Goal: Information Seeking & Learning: Get advice/opinions

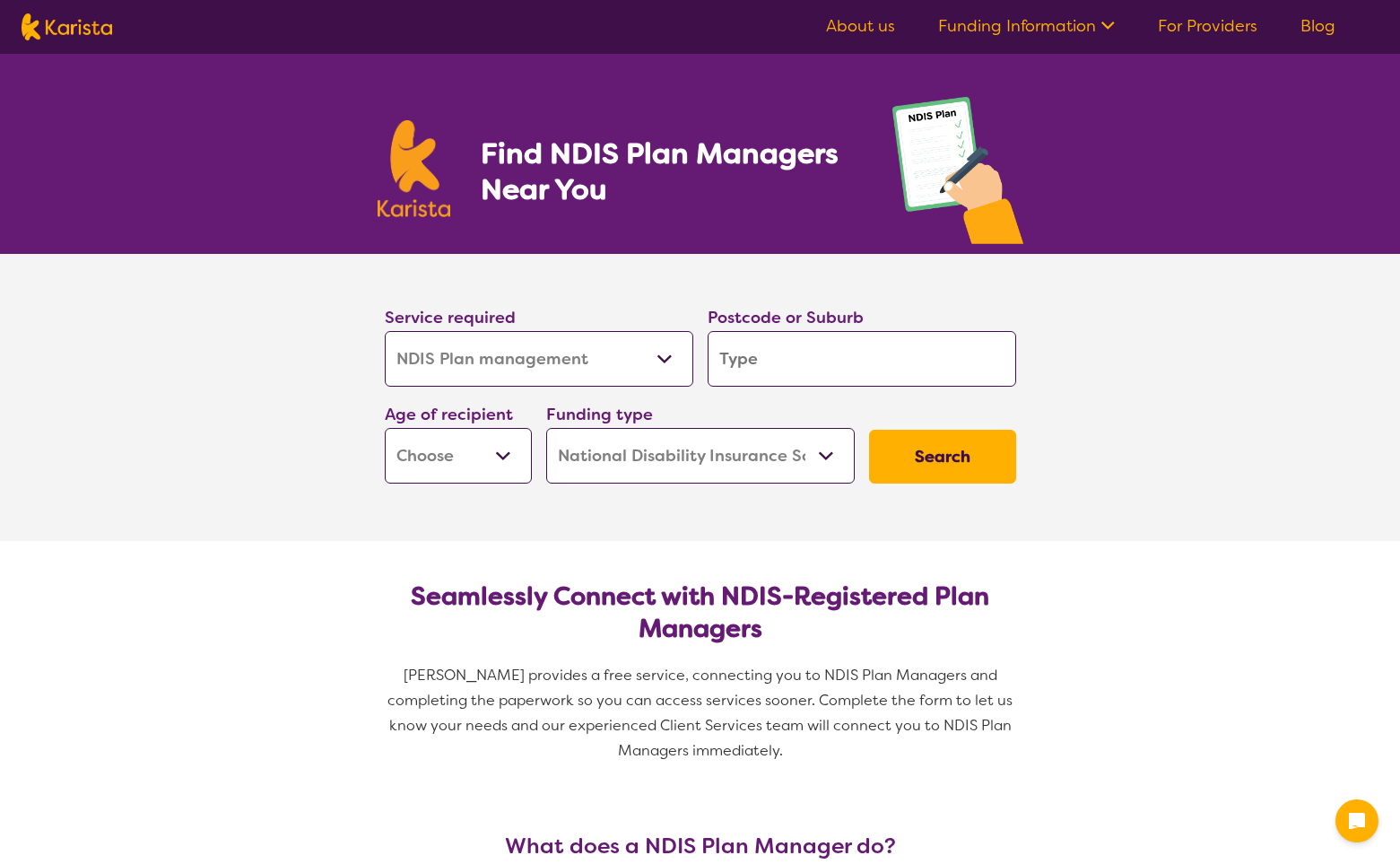
select select "NDIS Plan management"
select select "NDIS"
select select "NDIS Plan management"
select select "NDIS"
click at [657, 362] on select "Allied Health Assistant Assessment ([MEDICAL_DATA] or [MEDICAL_DATA]) Behaviour…" at bounding box center [539, 358] width 308 height 55
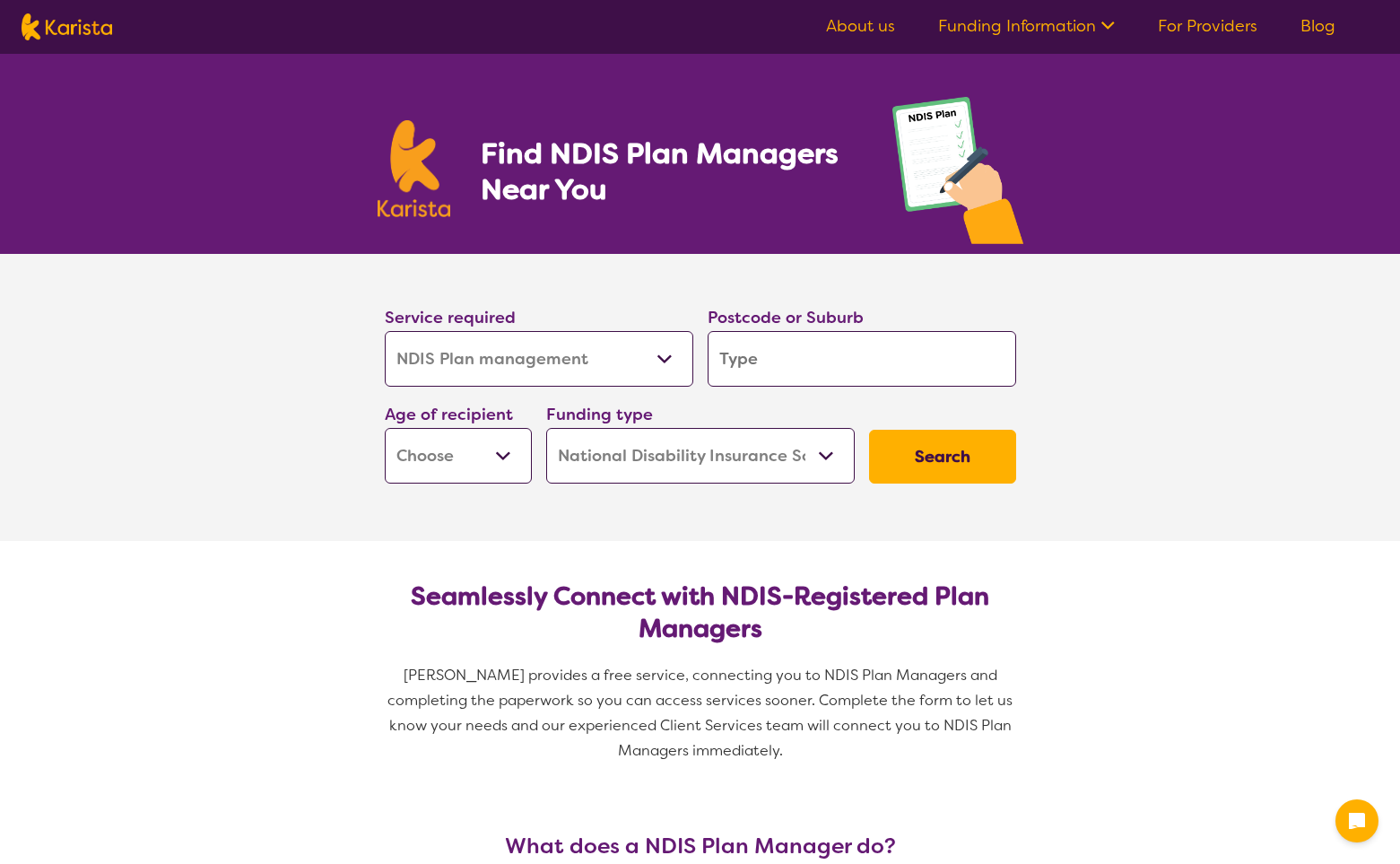
click at [385, 331] on select "Allied Health Assistant Assessment ([MEDICAL_DATA] or [MEDICAL_DATA]) Behaviour…" at bounding box center [539, 358] width 308 height 55
click at [796, 348] on input "search" at bounding box center [862, 358] width 308 height 55
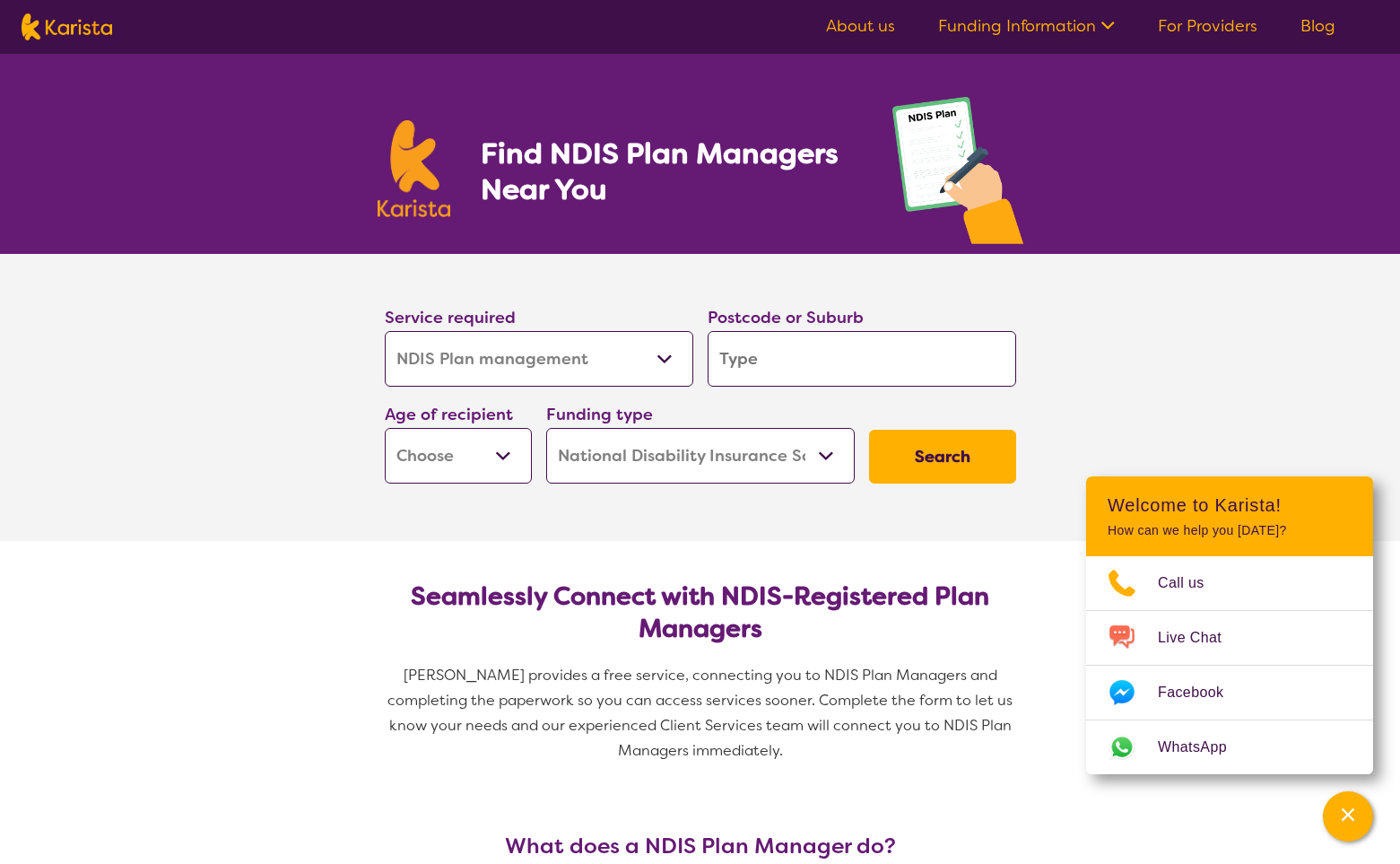
type input "3"
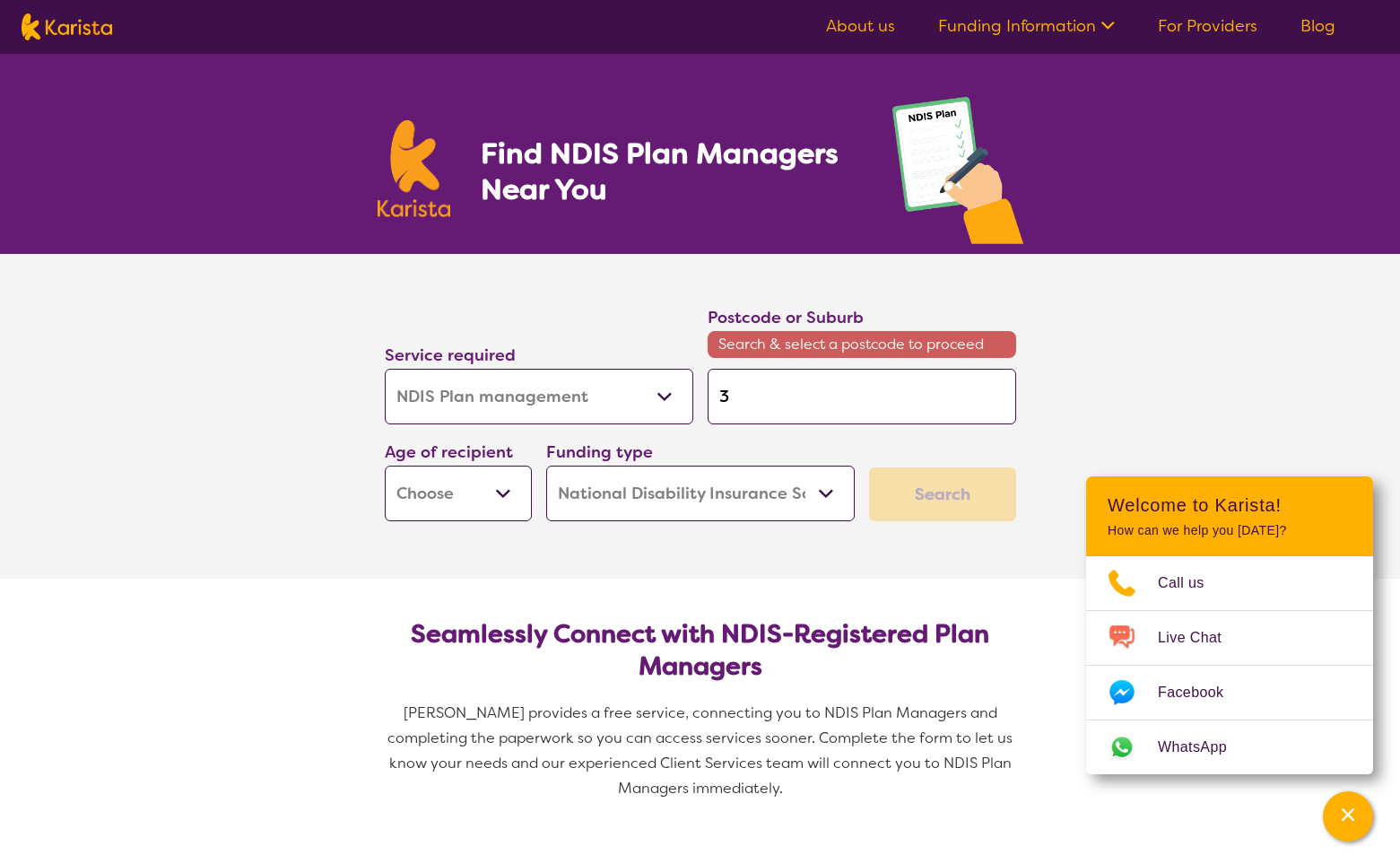
type input "32"
type input "320"
type input "3204"
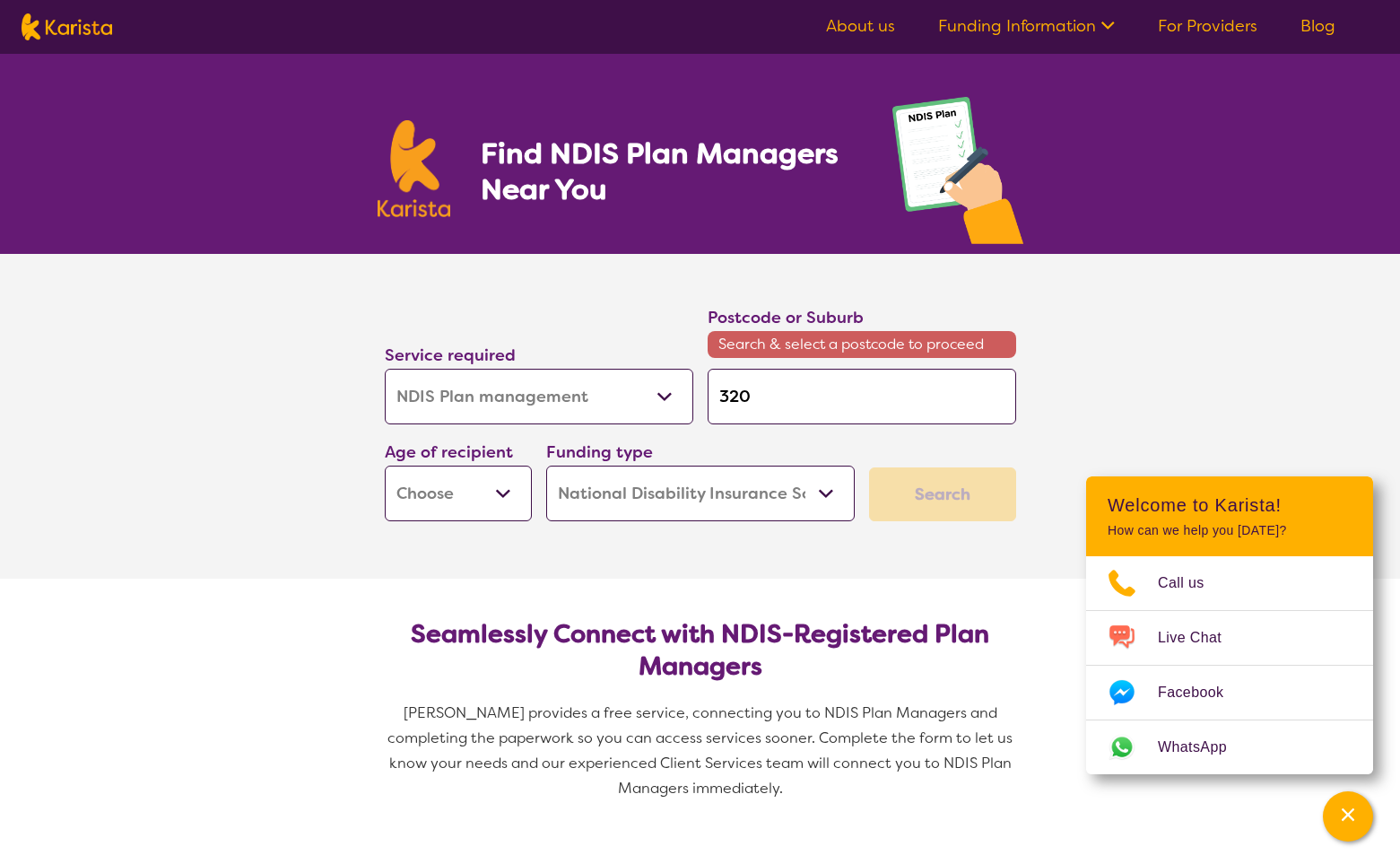
type input "3204"
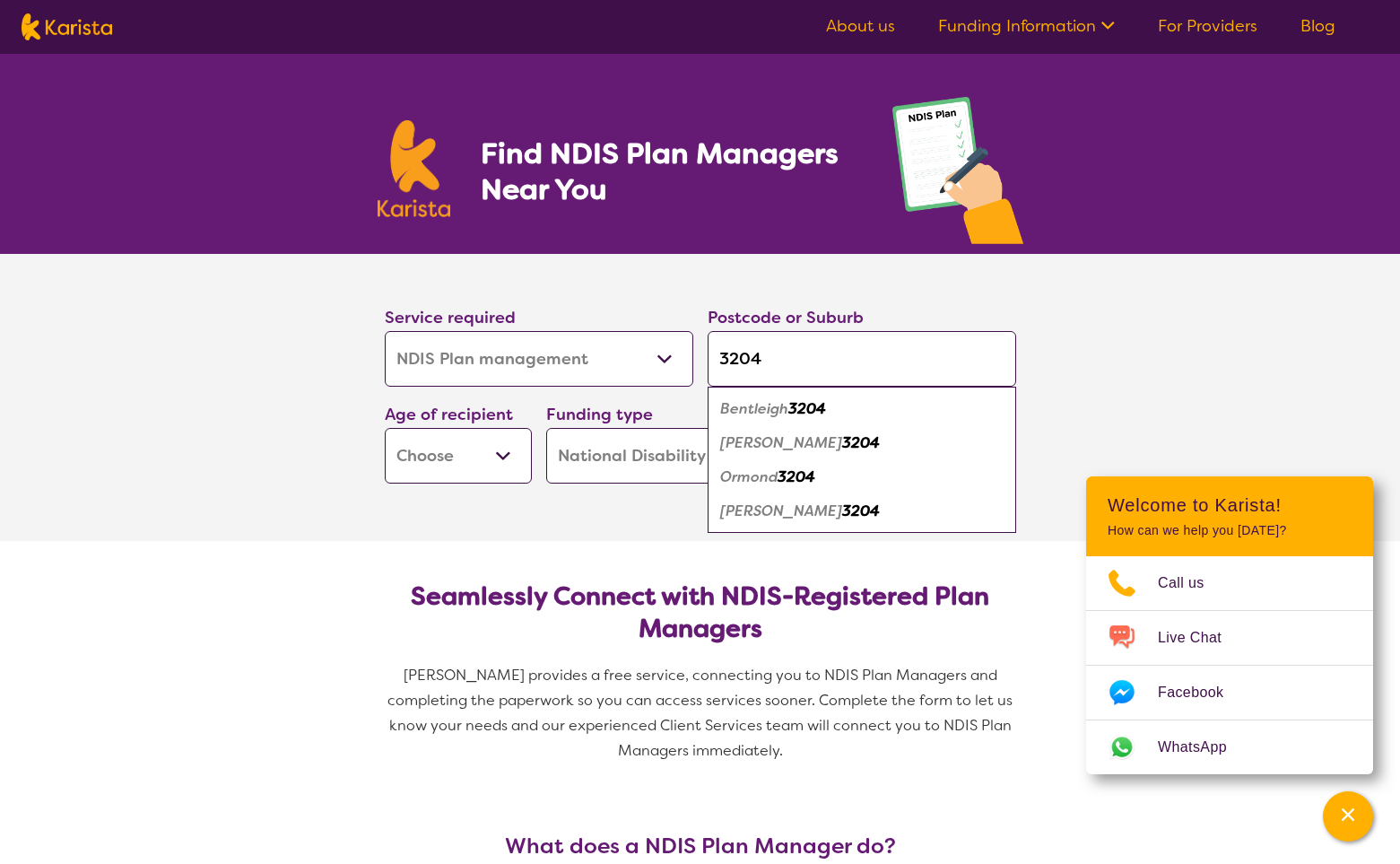
type input "3204"
click at [504, 473] on select "Early Childhood - 0 to 9 Child - 10 to 11 Adolescent - 12 to 17 Adult - 18 to 6…" at bounding box center [458, 455] width 147 height 55
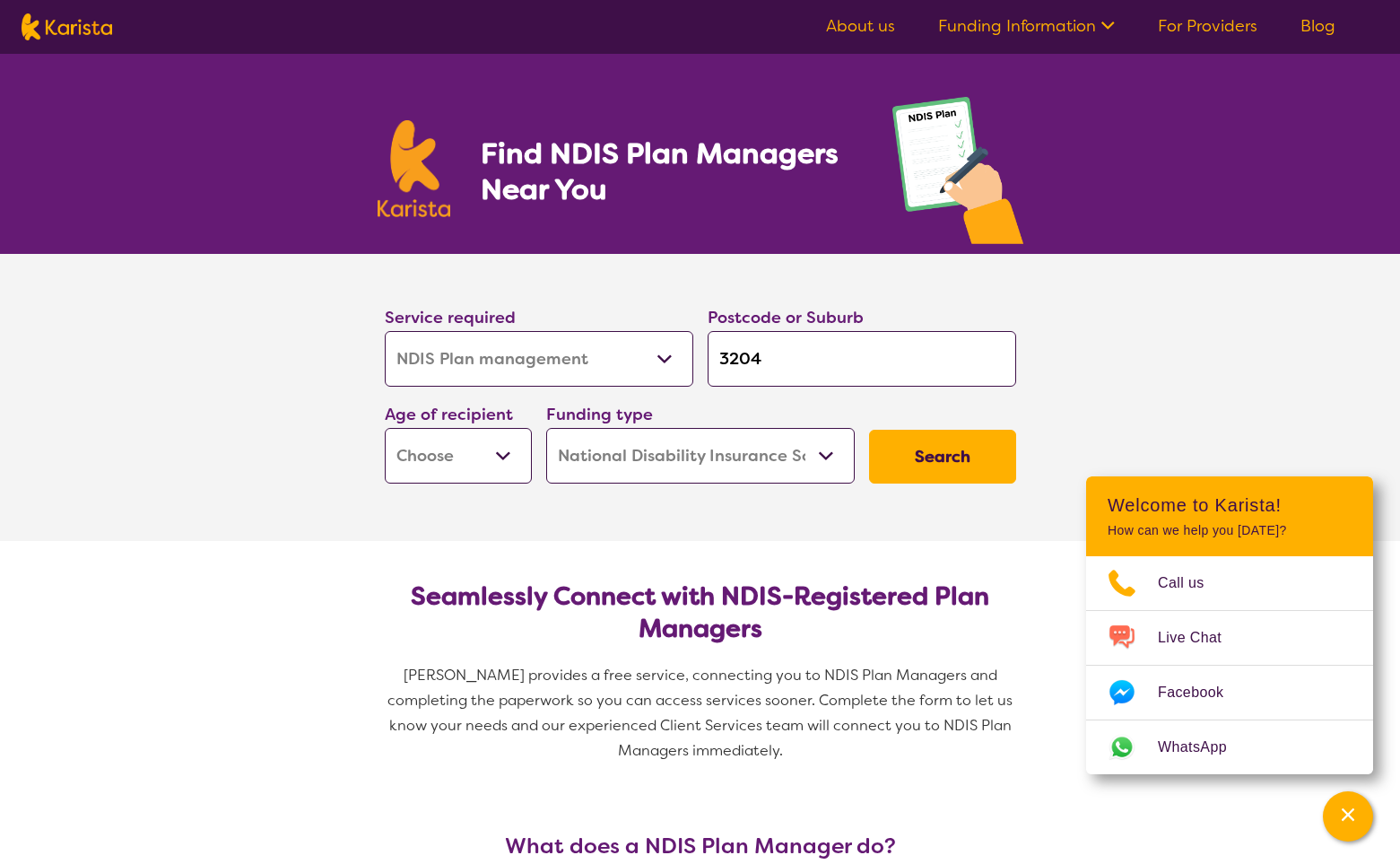
select select "AD"
click at [385, 428] on select "Early Childhood - 0 to 9 Child - 10 to 11 Adolescent - 12 to 17 Adult - 18 to 6…" at bounding box center [458, 455] width 147 height 55
select select "AD"
click at [664, 473] on select "Home Care Package (HCP) National Disability Insurance Scheme (NDIS) I don't know" at bounding box center [700, 455] width 308 height 55
click at [945, 448] on button "Search" at bounding box center [943, 456] width 147 height 54
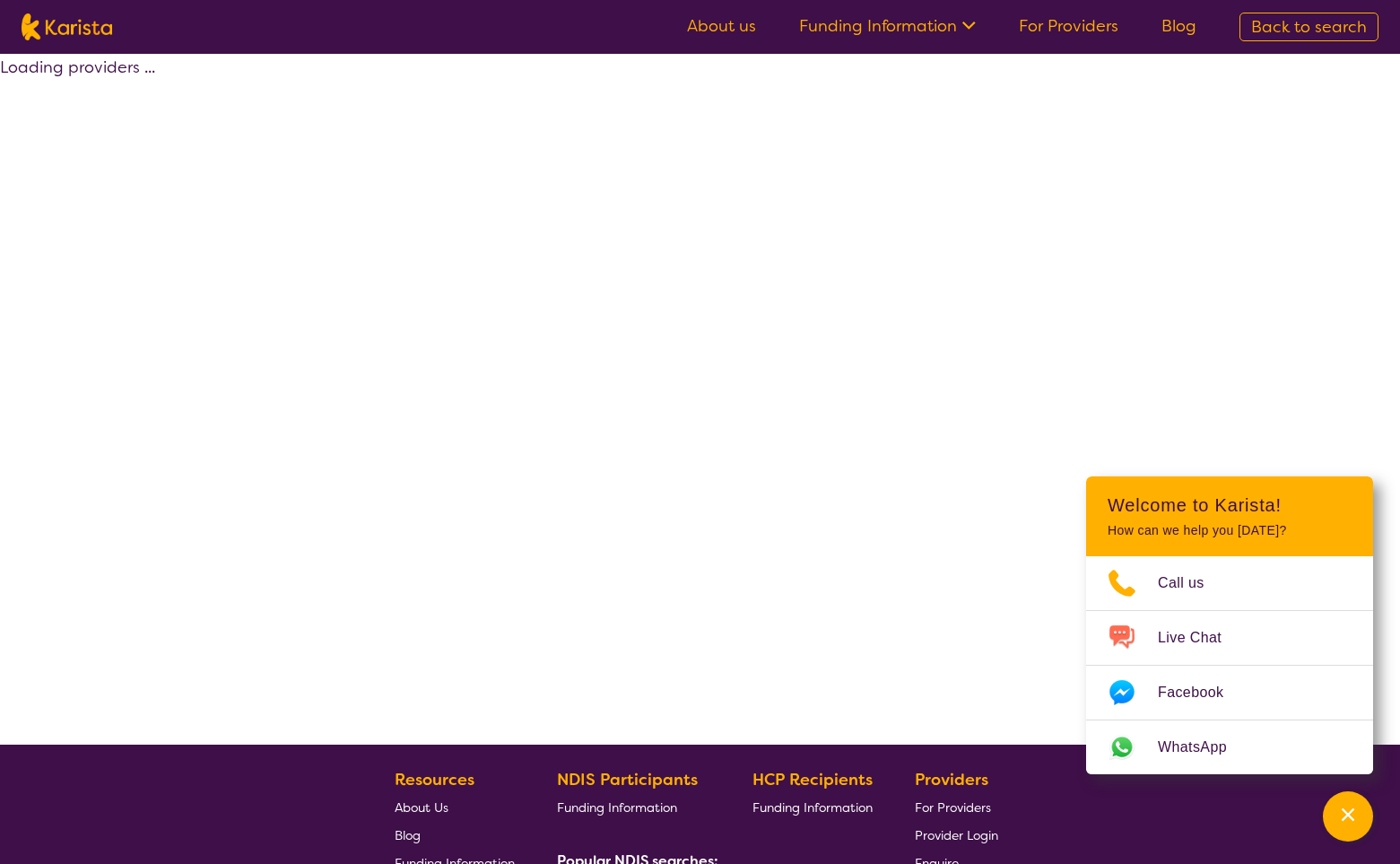
select select "by_score"
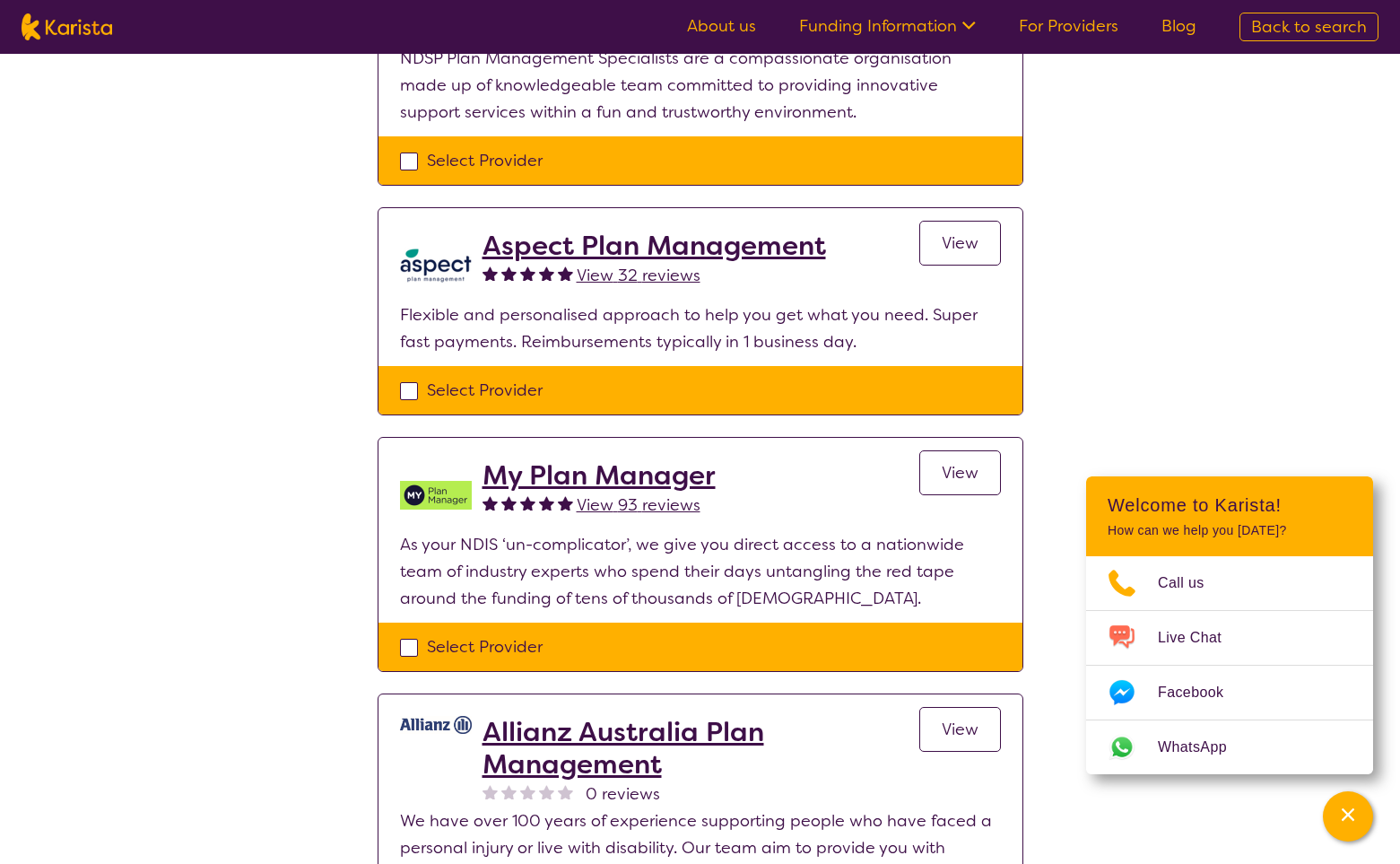
scroll to position [1311, 0]
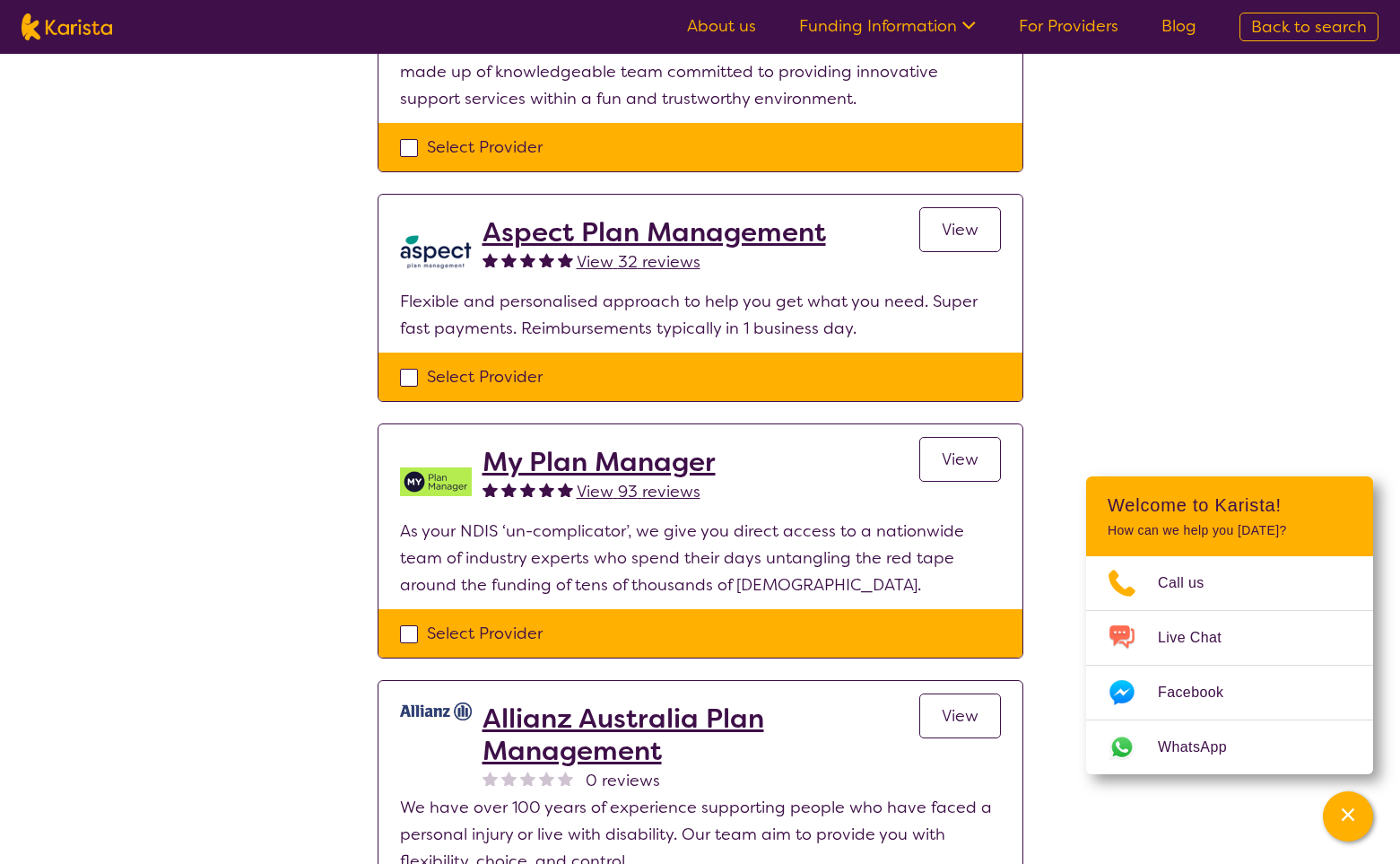
click at [964, 462] on span "View" at bounding box center [960, 459] width 37 height 22
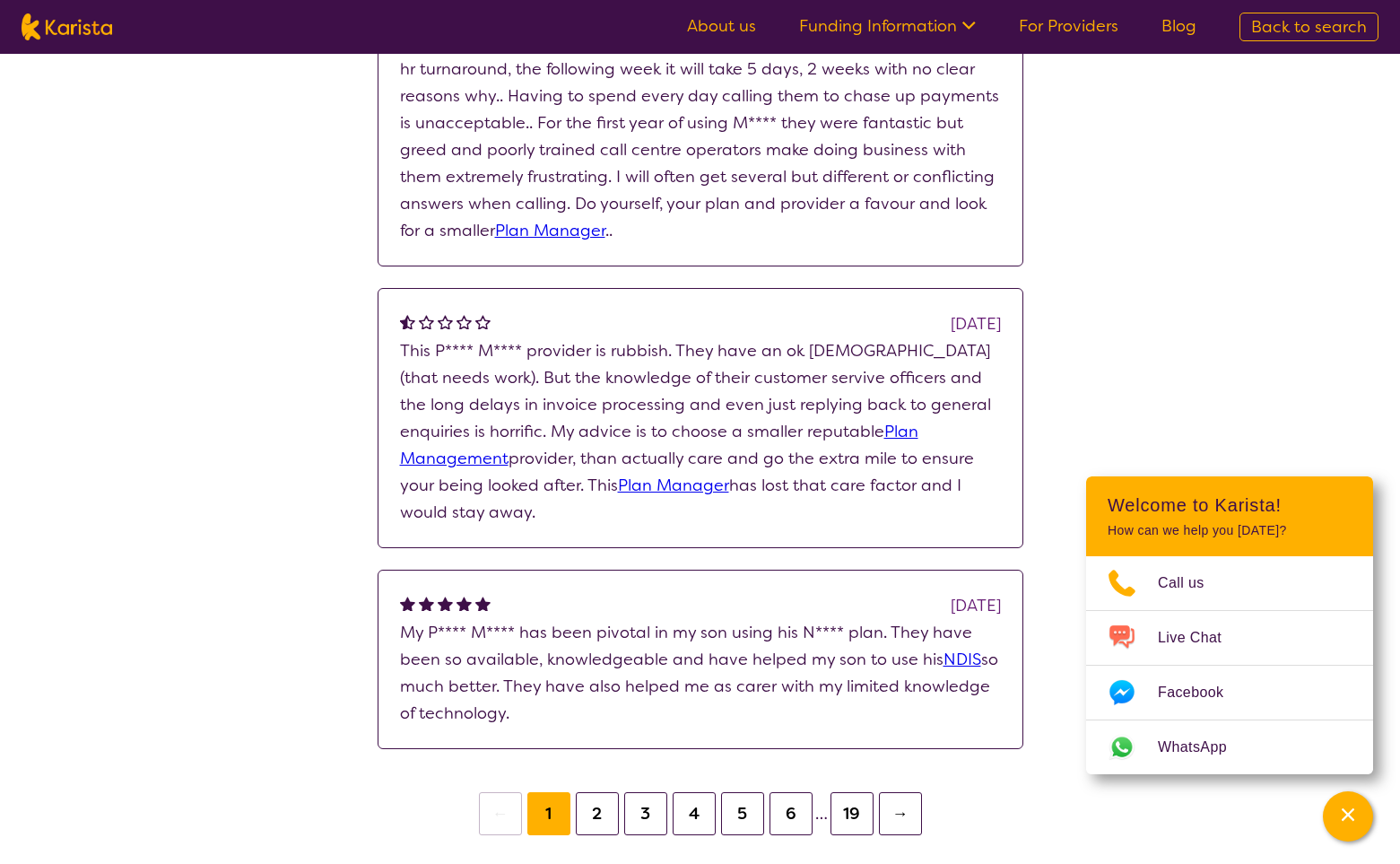
scroll to position [1874, 0]
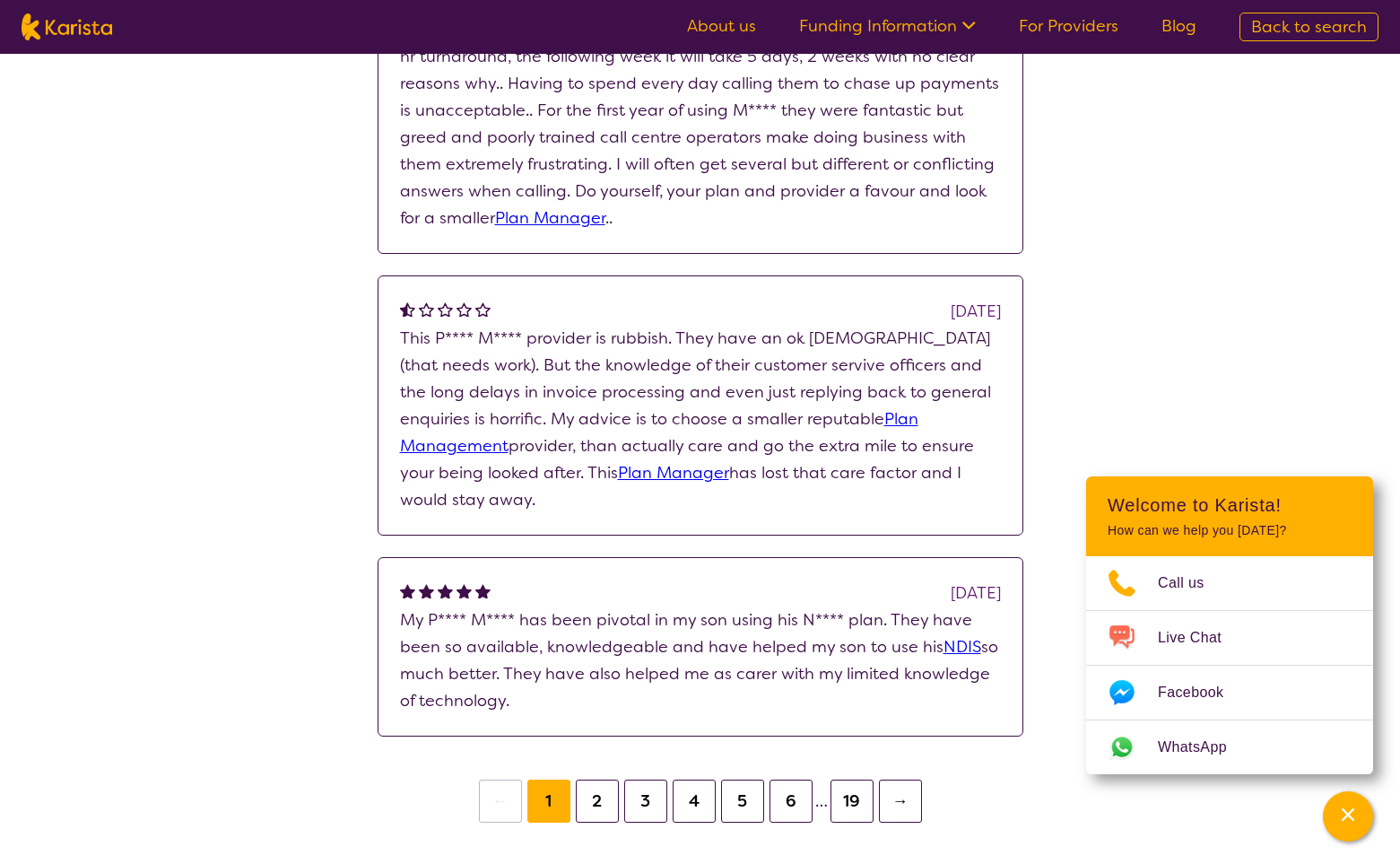
select select "by_score"
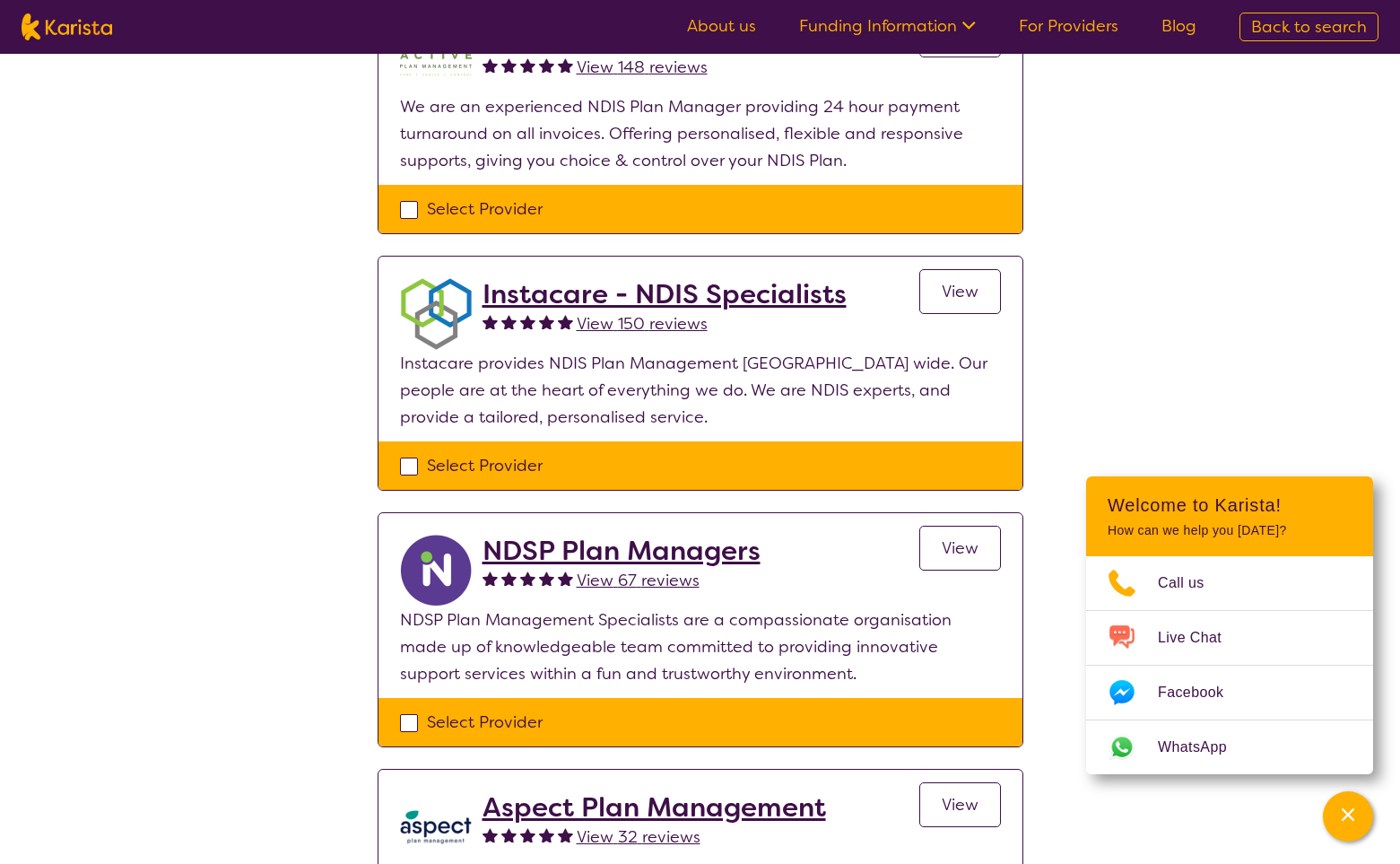
scroll to position [676, 0]
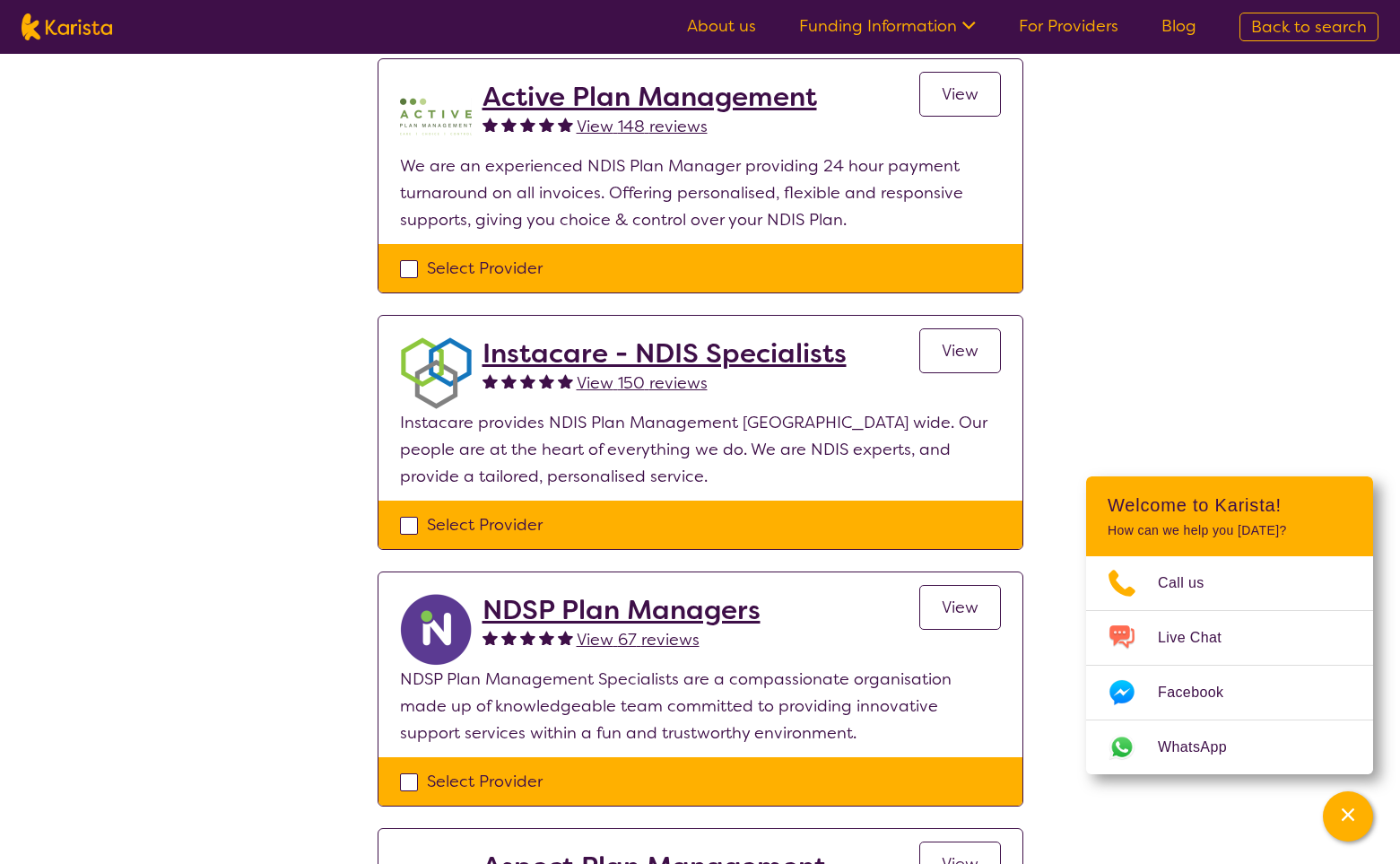
click at [928, 353] on link "View" at bounding box center [960, 351] width 82 height 45
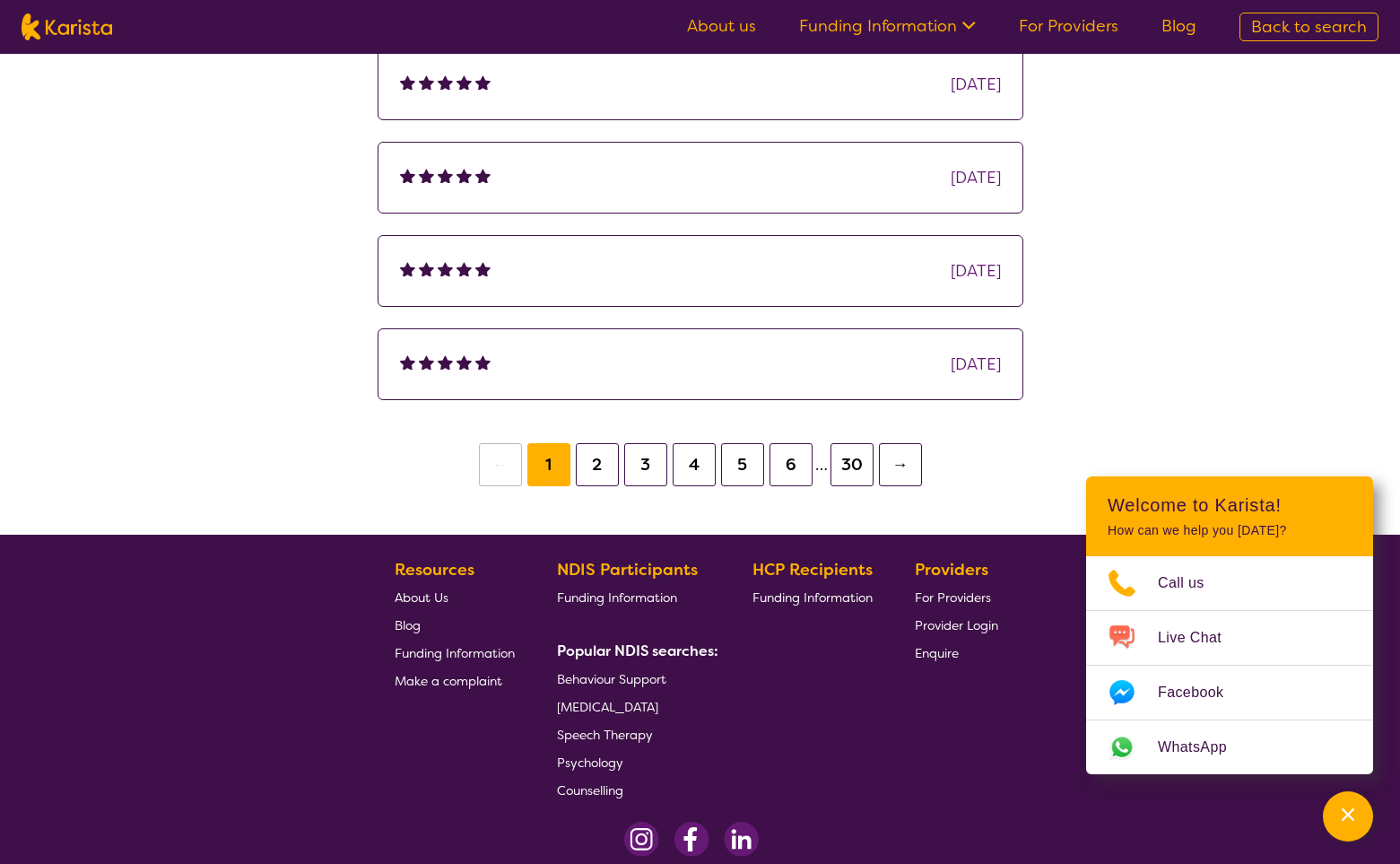
scroll to position [1326, 0]
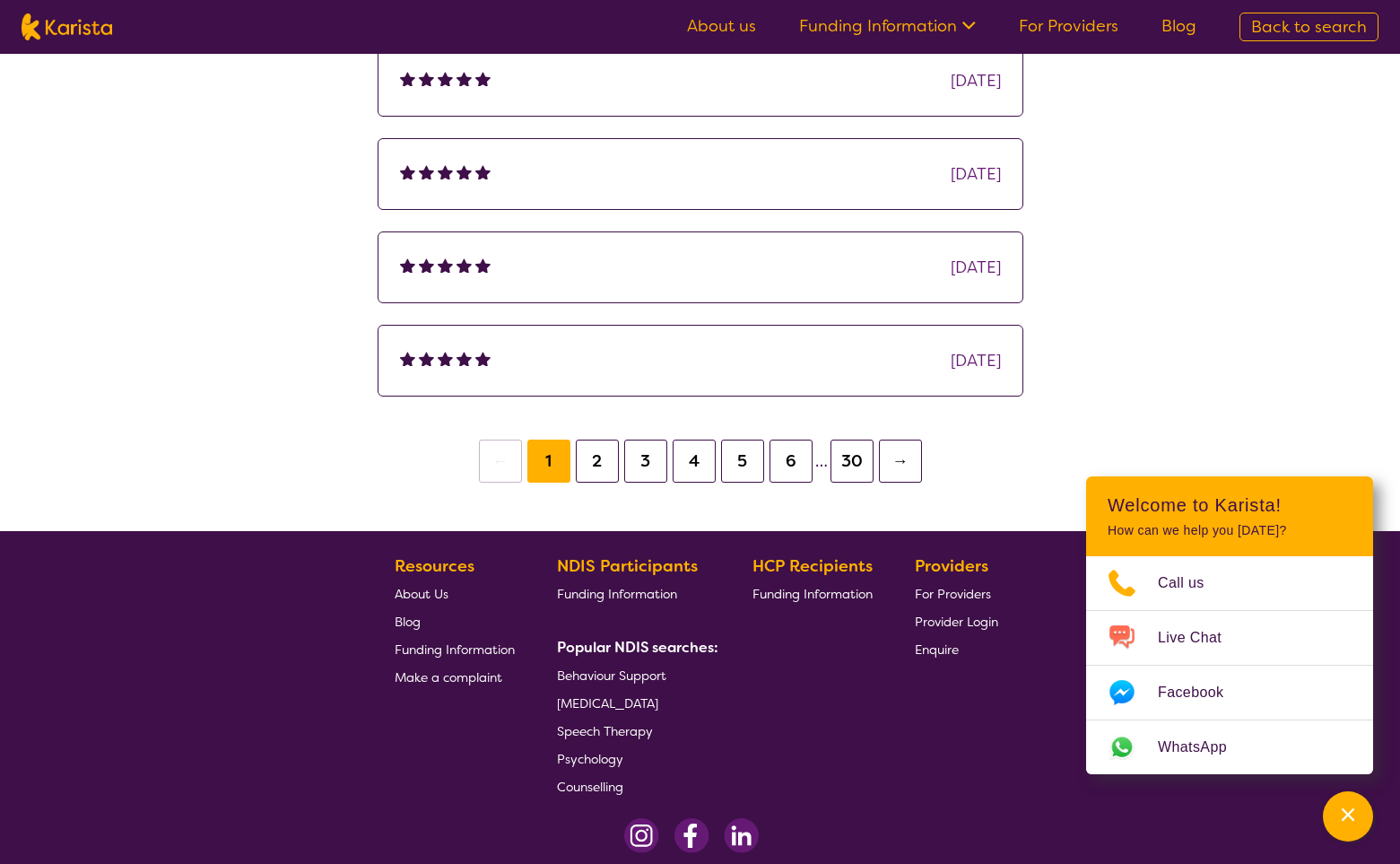
click at [900, 455] on button "→" at bounding box center [901, 461] width 43 height 43
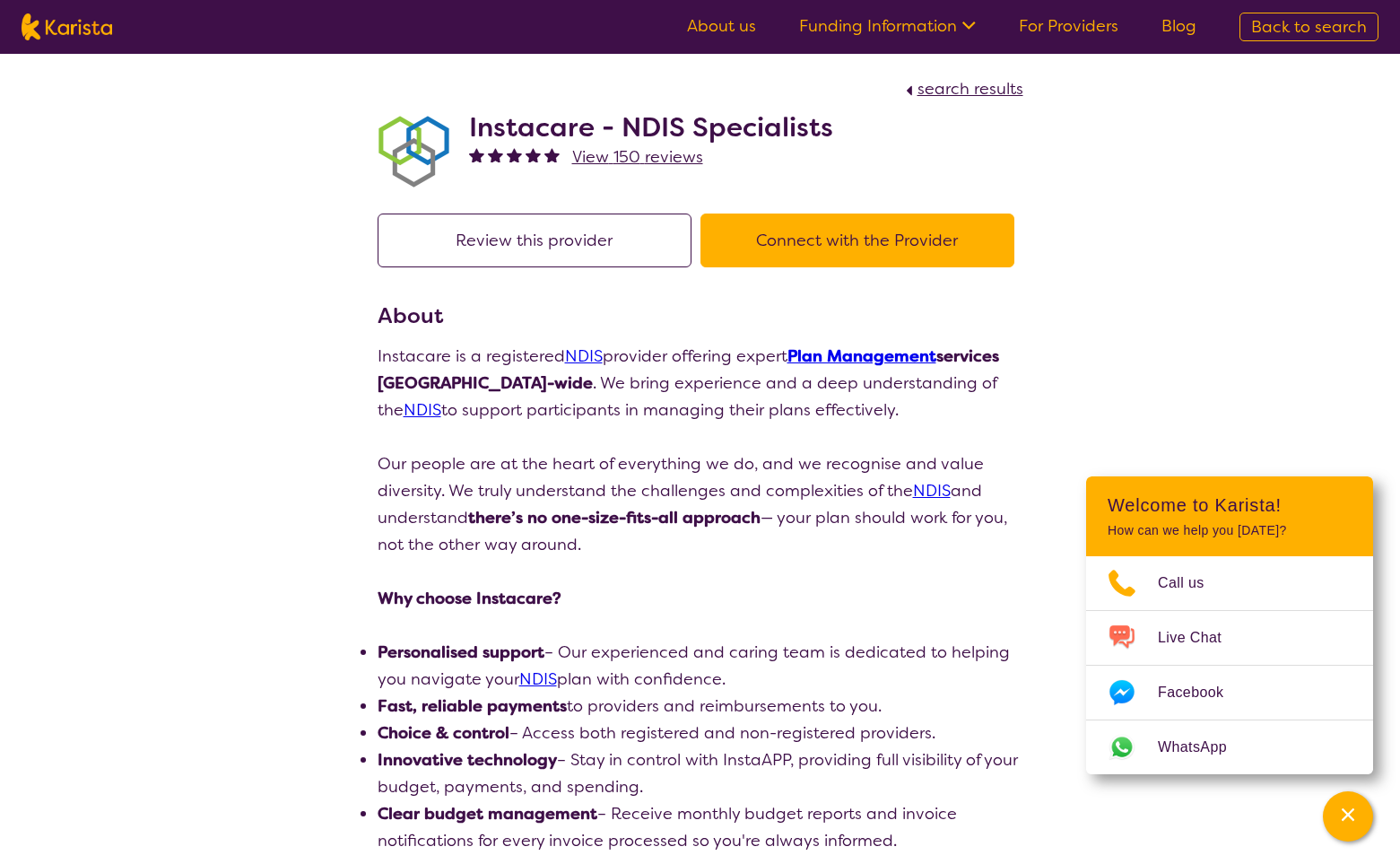
click at [793, 237] on button "Connect with the Provider" at bounding box center [857, 240] width 314 height 54
